Goal: Find specific page/section: Find specific page/section

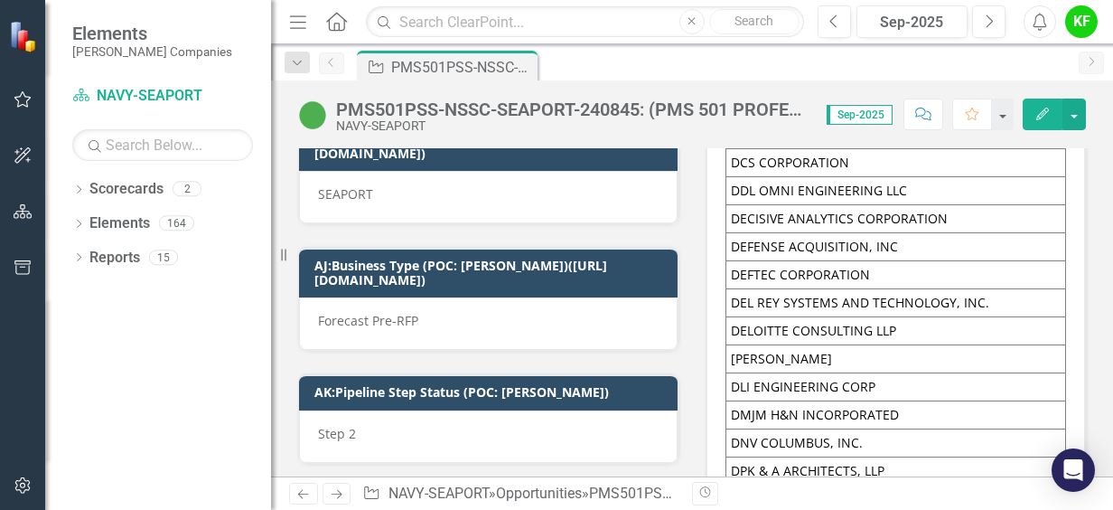
scroll to position [7227, 0]
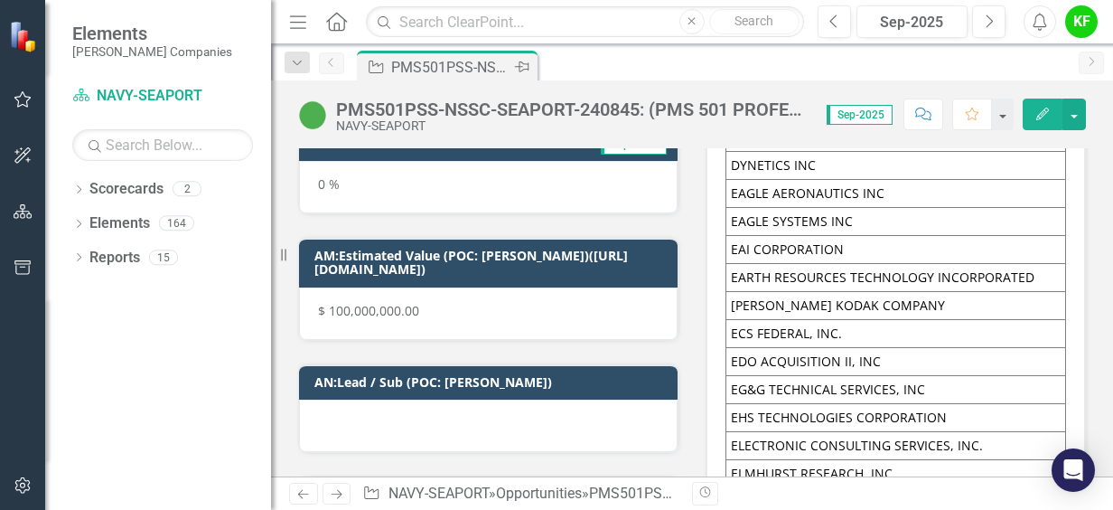
click at [439, 67] on div "PMS501PSS-NSSC-SEAPORT-240845: (PMS 501 PROFESSIONAL SUPPORT SERVICES (SEAPORT …" at bounding box center [450, 67] width 119 height 23
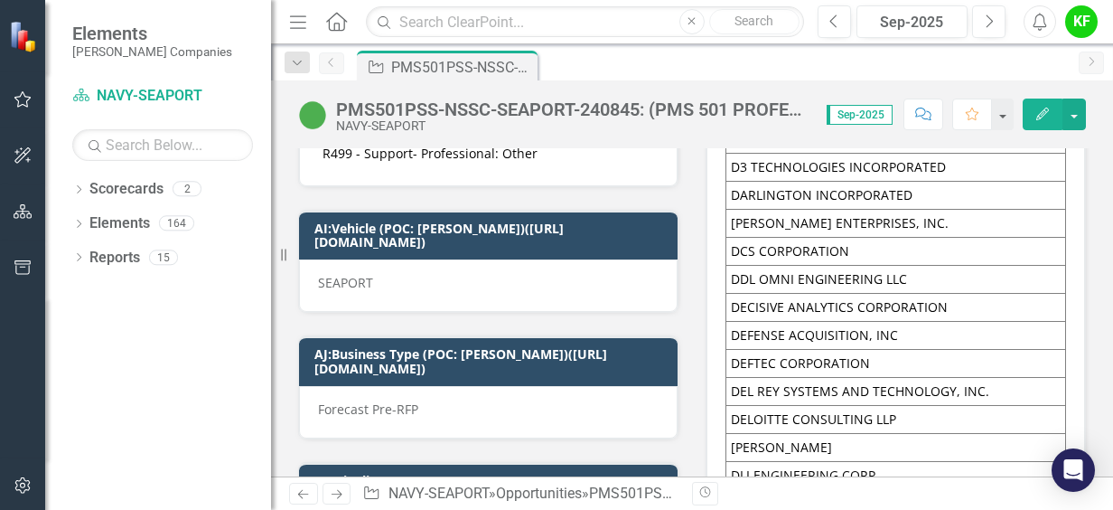
scroll to position [6505, 0]
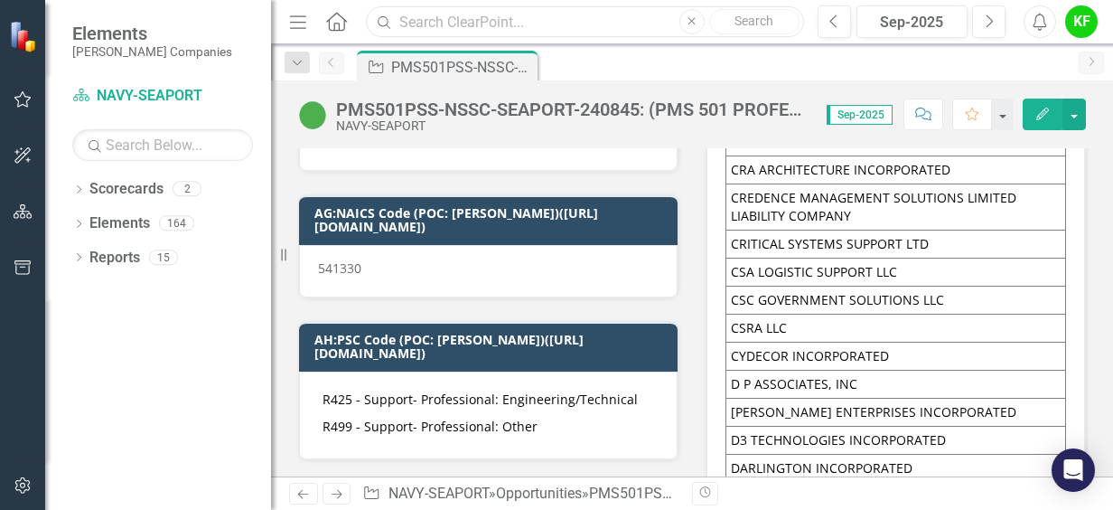
click at [519, 22] on input "text" at bounding box center [585, 22] width 438 height 32
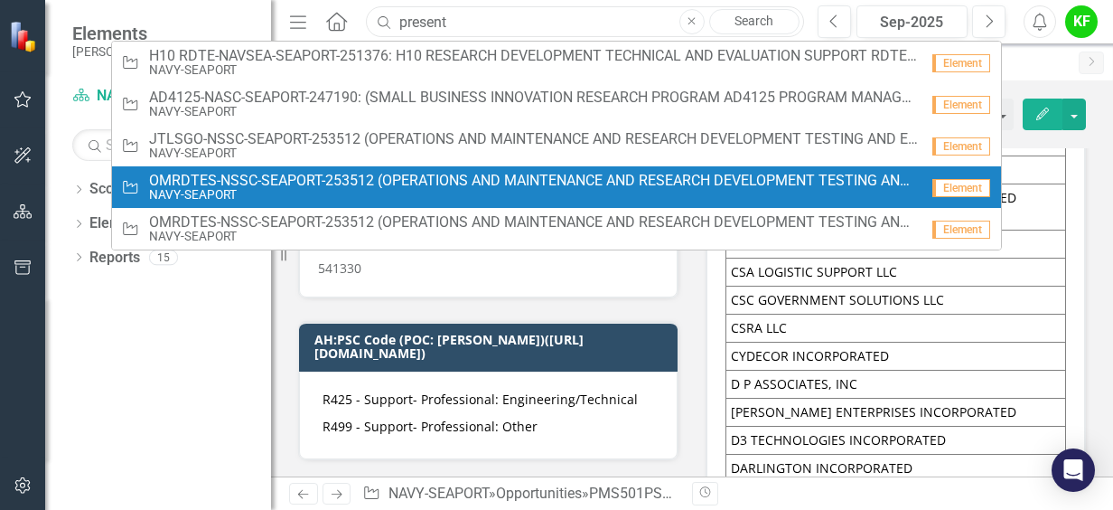
type input "present"
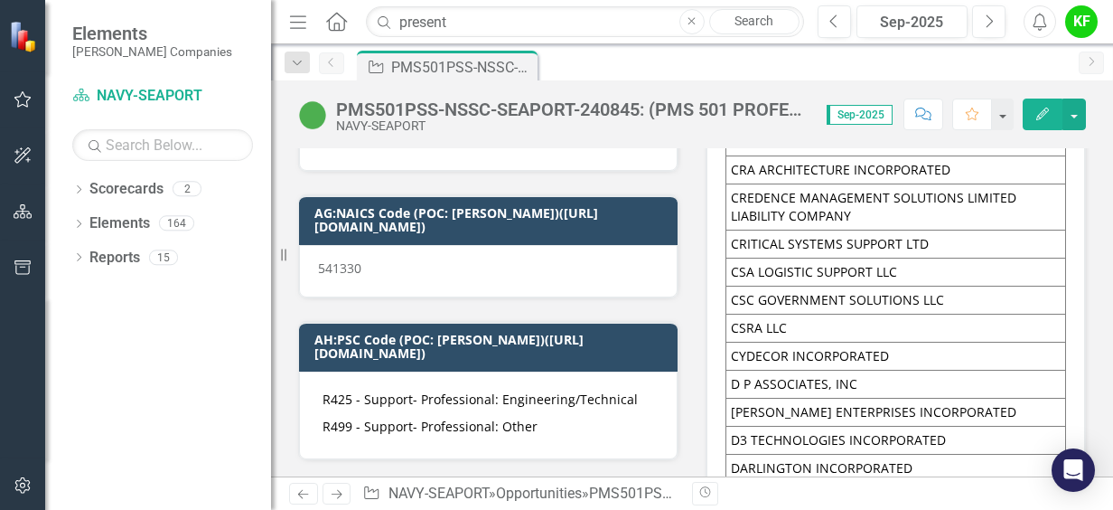
click at [842, 156] on td "COSMOS TECHNOLOGIES INC." at bounding box center [896, 142] width 340 height 28
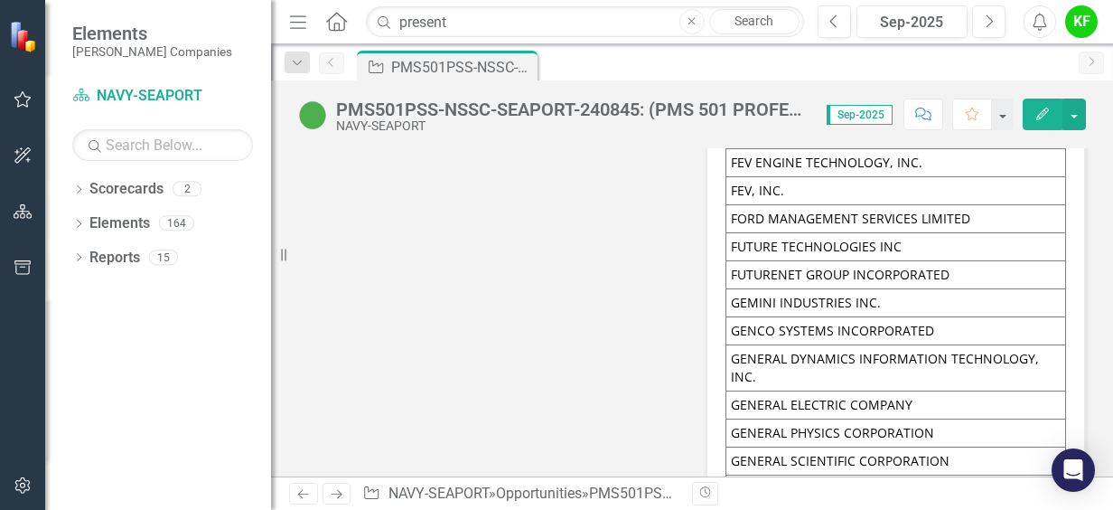
scroll to position [8763, 0]
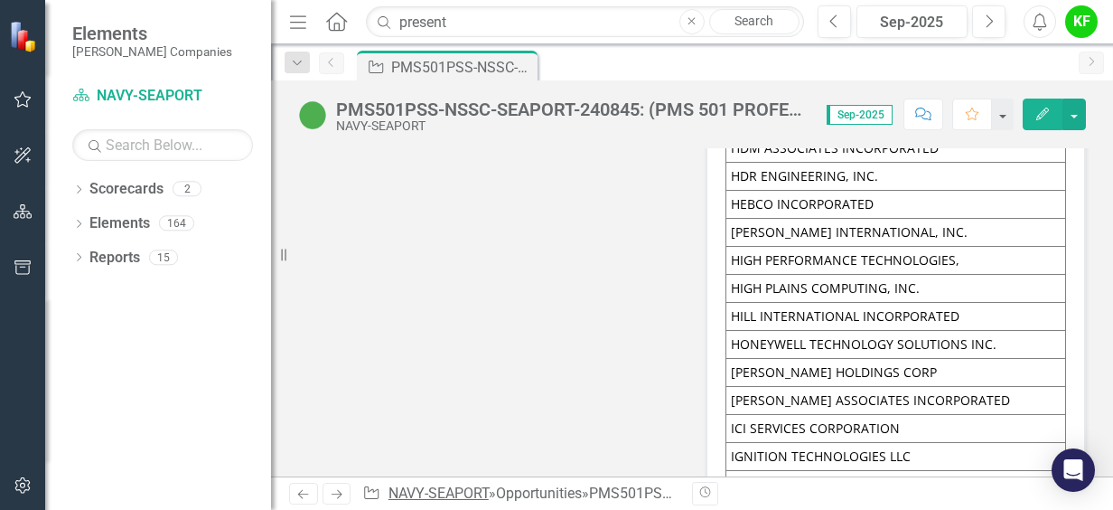
click at [481, 500] on link "NAVY-SEAPORT" at bounding box center [438, 492] width 100 height 17
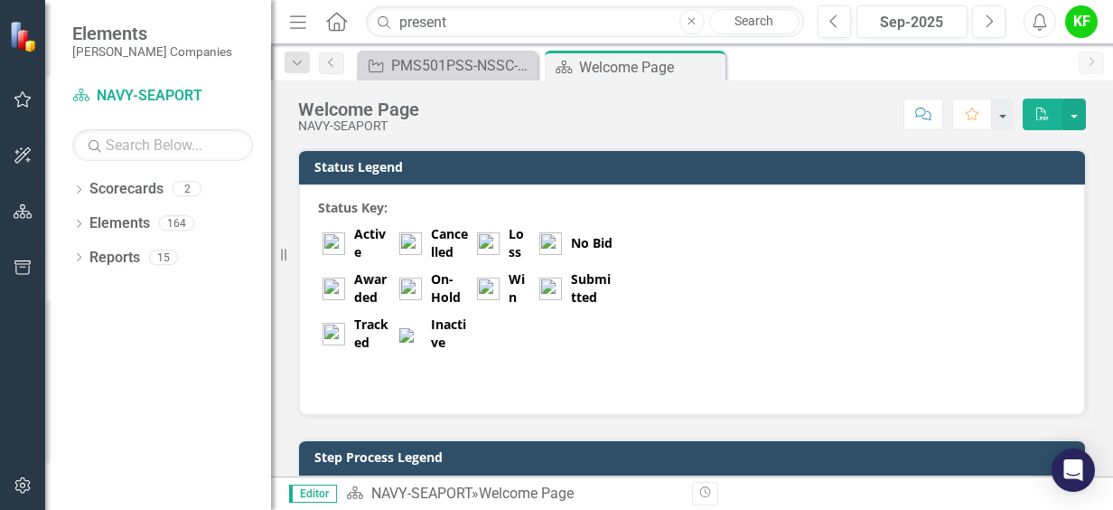
click at [412, 44] on div "Dropdown Search Opportunity PMS501PSS-NSSC-SEAPORT-240845: (PMS 501 PROFESSIONA…" at bounding box center [692, 62] width 842 height 36
click at [413, 65] on div "PMS501PSS-NSSC-SEAPORT-240845: (PMS 501 PROFESSIONAL SUPPORT SERVICES (SEAPORT …" at bounding box center [450, 65] width 119 height 23
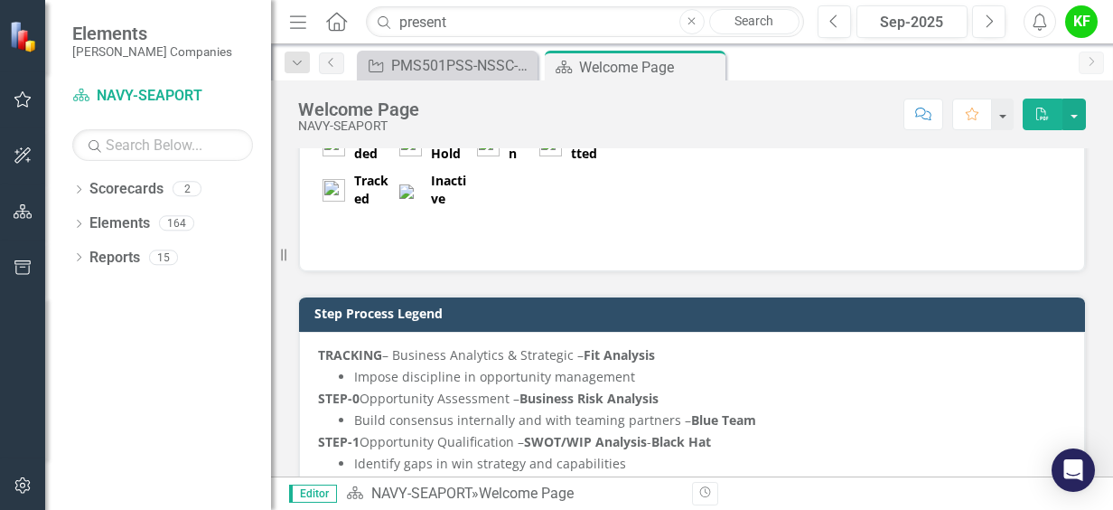
scroll to position [361, 0]
